Goal: Task Accomplishment & Management: Use online tool/utility

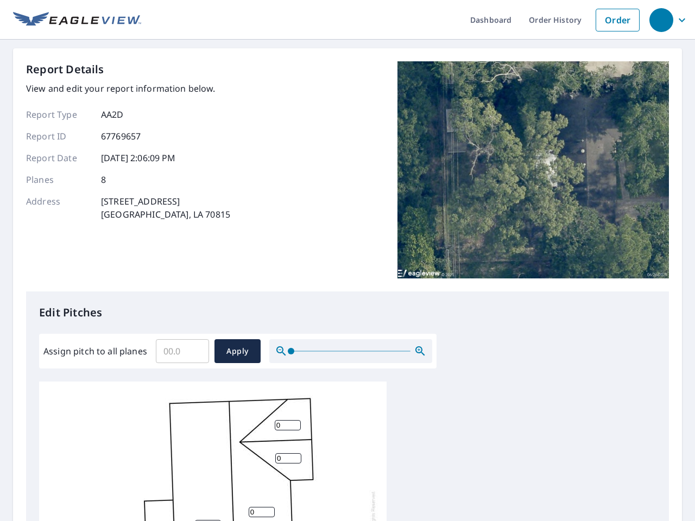
click at [348, 261] on div "Report Details View and edit your report information below. Report Type AA2D Re…" at bounding box center [347, 176] width 643 height 230
click at [661, 20] on div "button" at bounding box center [661, 20] width 24 height 24
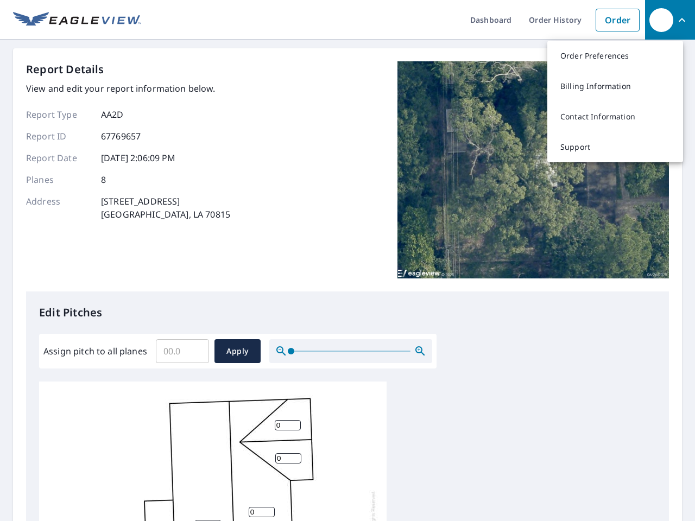
click at [182, 351] on input "Assign pitch to all planes" at bounding box center [182, 351] width 53 height 30
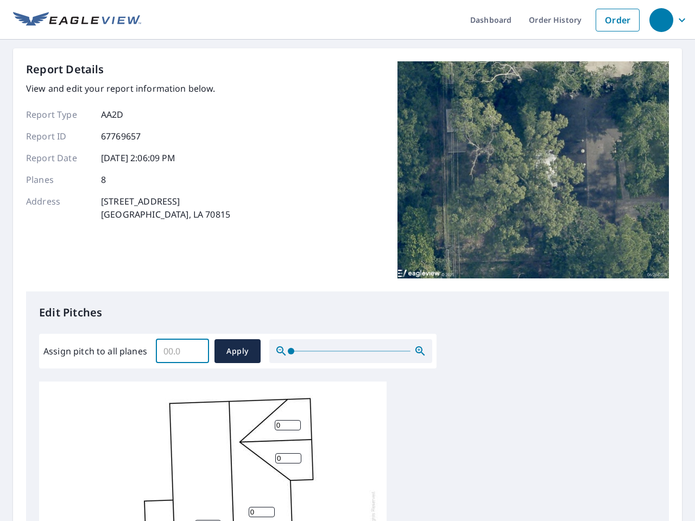
click at [237, 351] on span "Apply" at bounding box center [237, 352] width 29 height 14
click at [420, 351] on icon "button" at bounding box center [420, 351] width 13 height 13
